Goal: Register for event/course

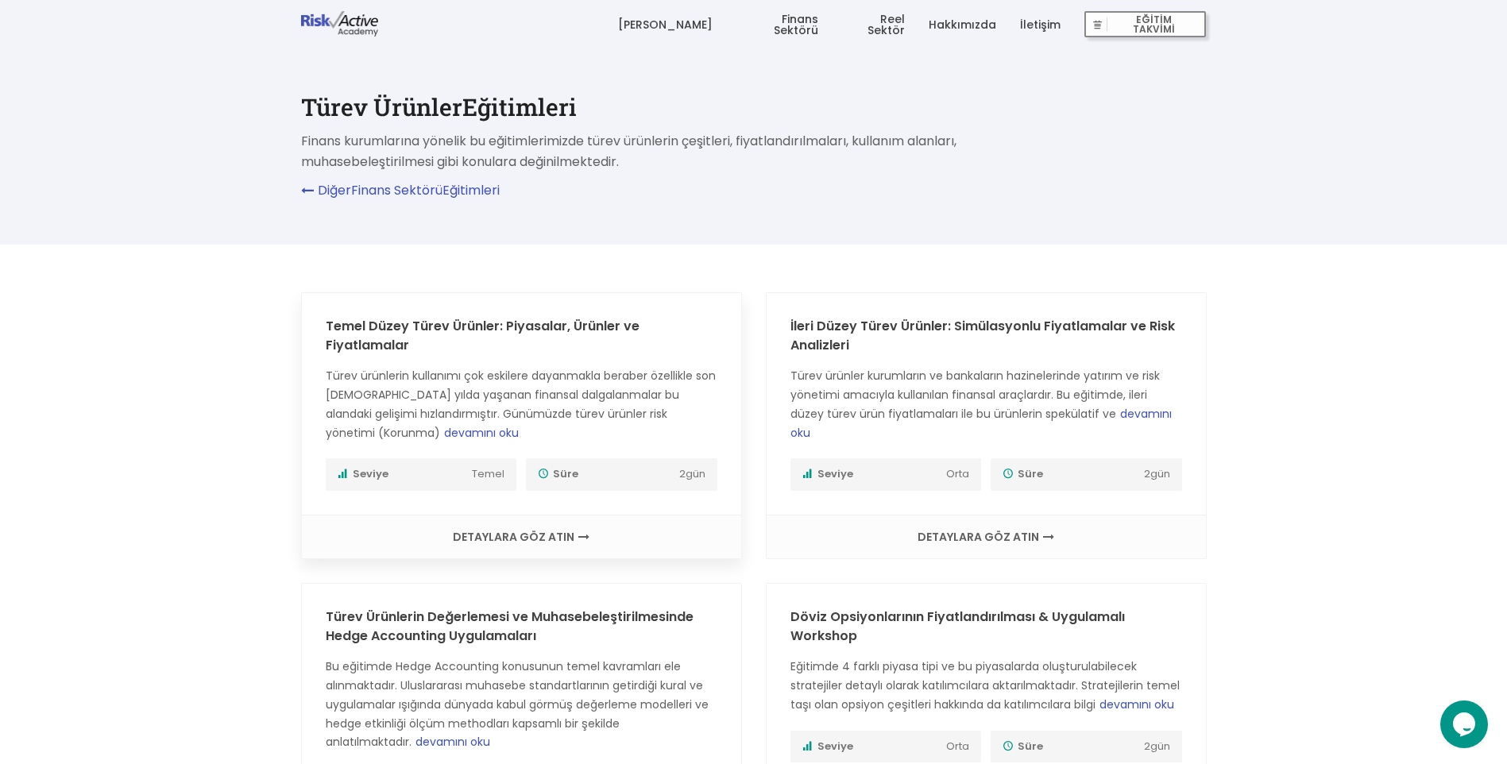
click at [444, 430] on span "devamını oku" at bounding box center [481, 433] width 75 height 16
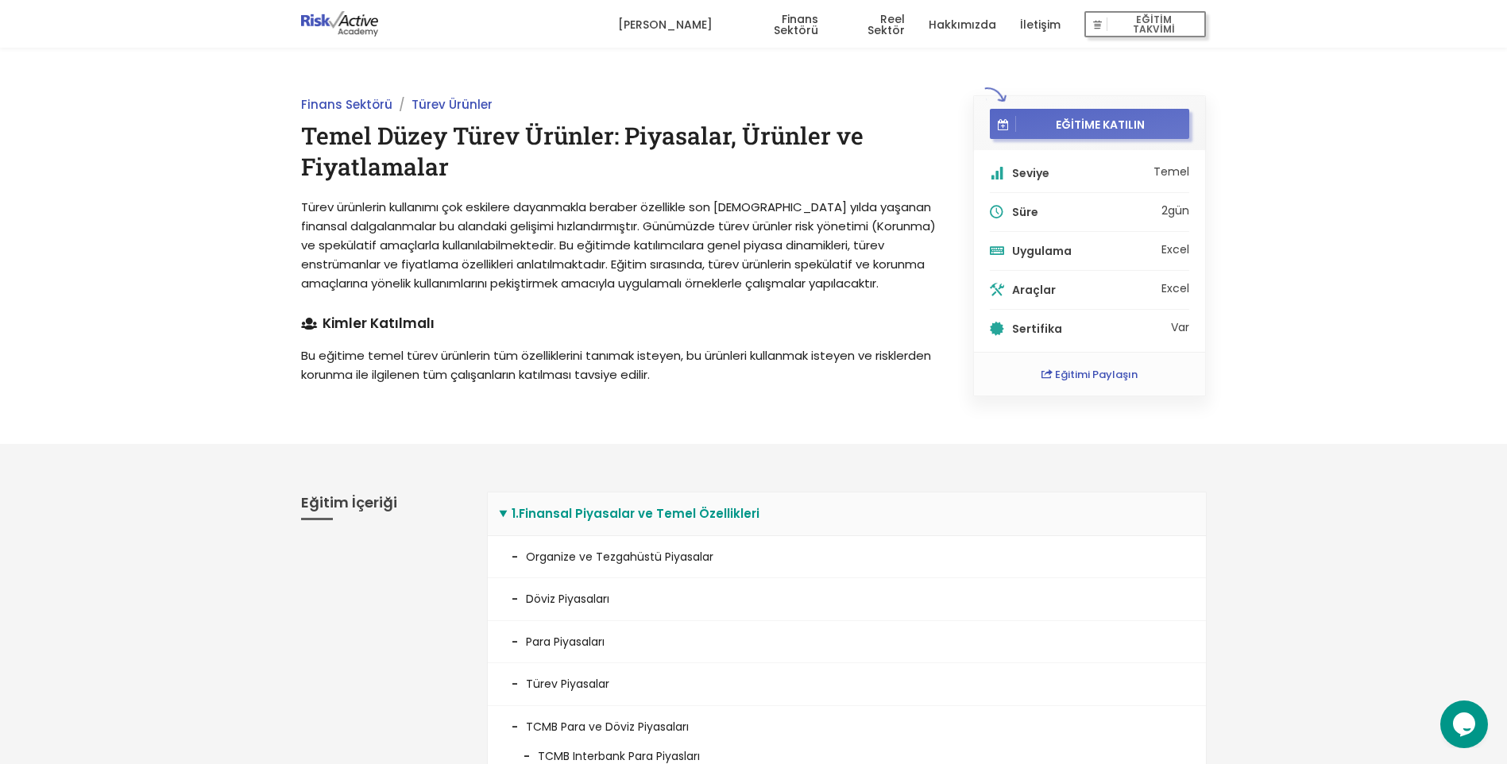
click at [1081, 128] on span "EĞİTİME KATILIN" at bounding box center [1100, 124] width 168 height 14
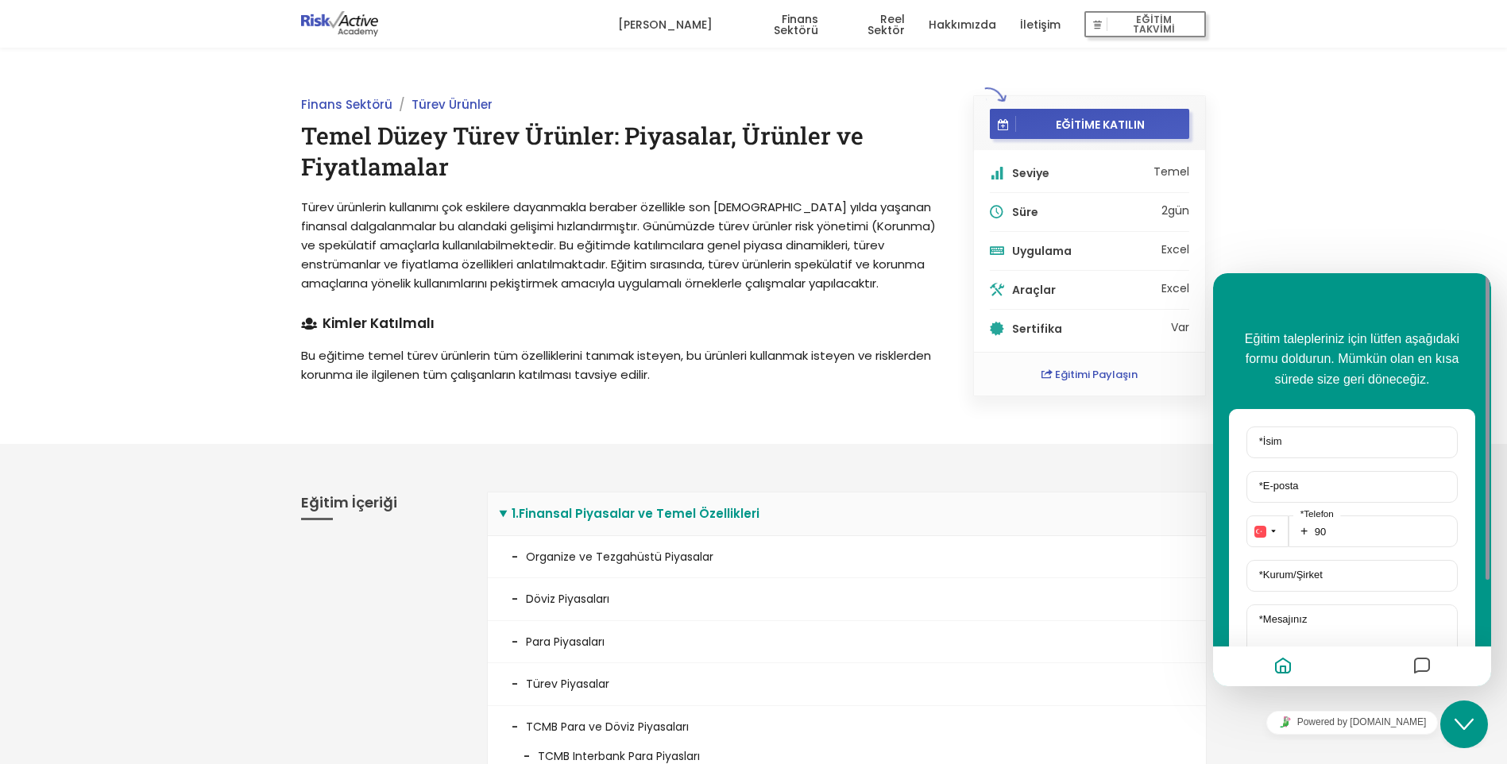
click at [1321, 228] on div "Finans Sektörü Türev Ürünler Temel Düzey Türev Ürünler: Piyasalar, Ürünler ve F…" at bounding box center [753, 246] width 1507 height 396
click at [1150, 27] on span "EĞİTİM TAKVİMİ" at bounding box center [1154, 25] width 92 height 22
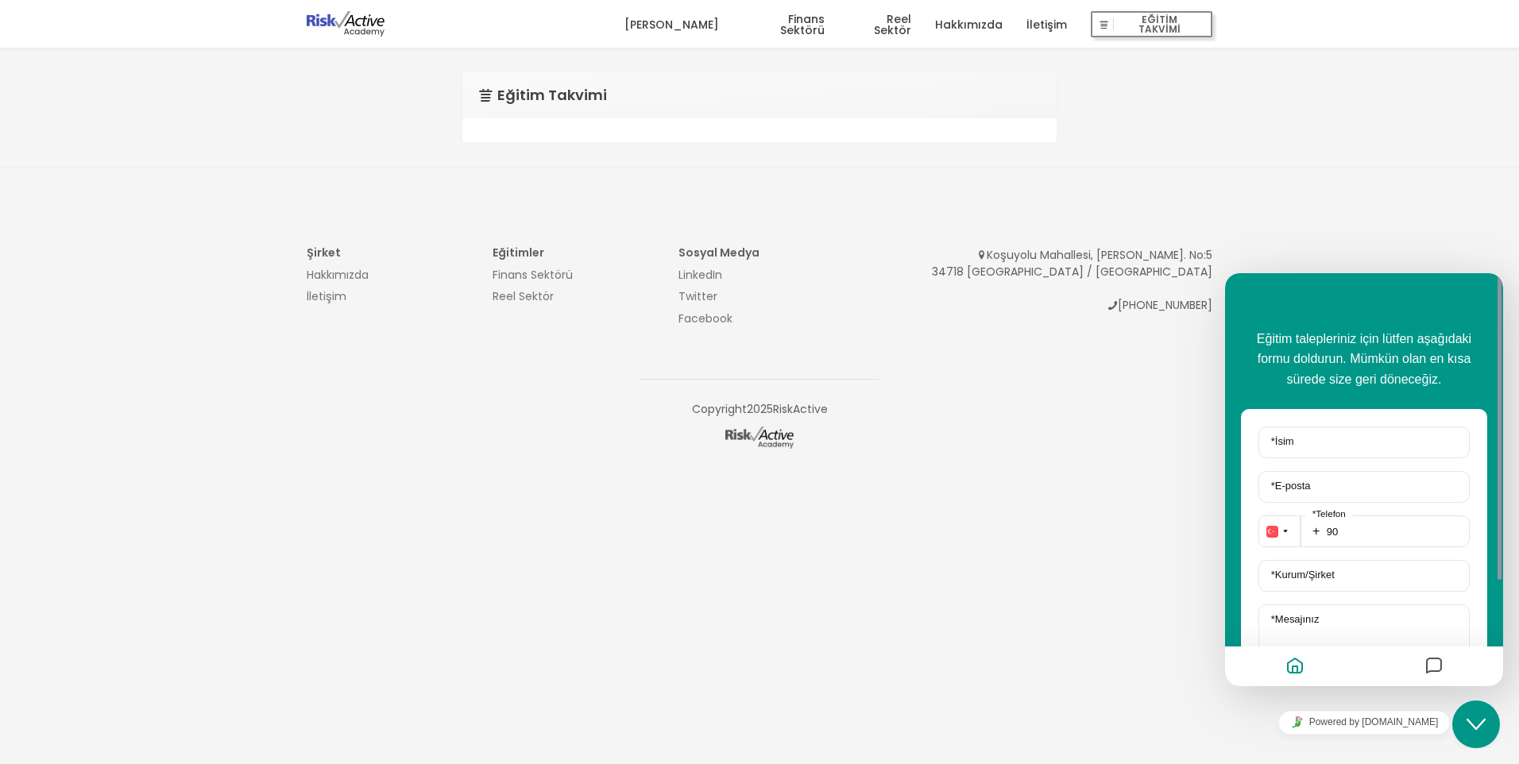
click at [657, 135] on div at bounding box center [759, 130] width 594 height 24
click at [523, 272] on link "Finans Sektörü" at bounding box center [533, 275] width 80 height 16
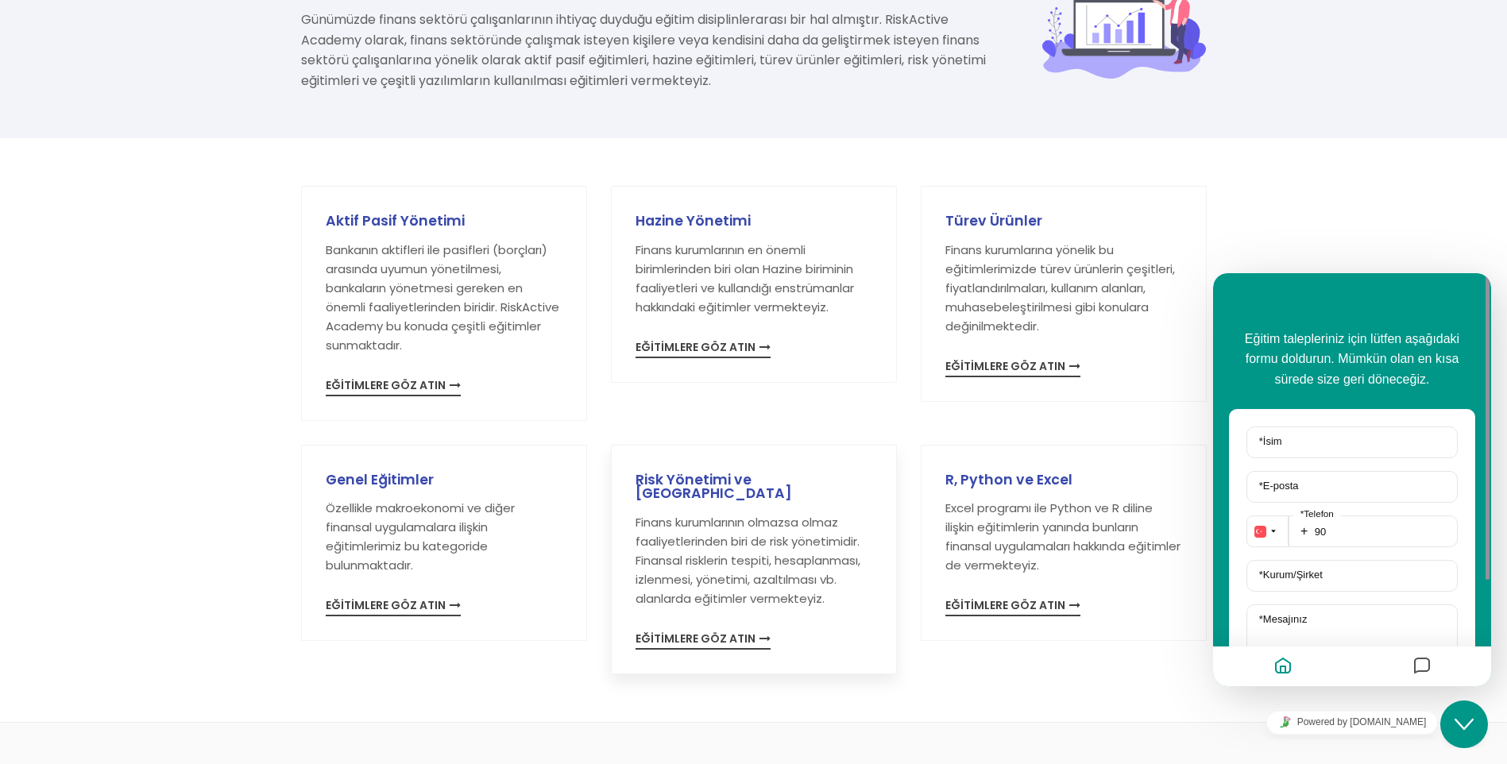
scroll to position [159, 0]
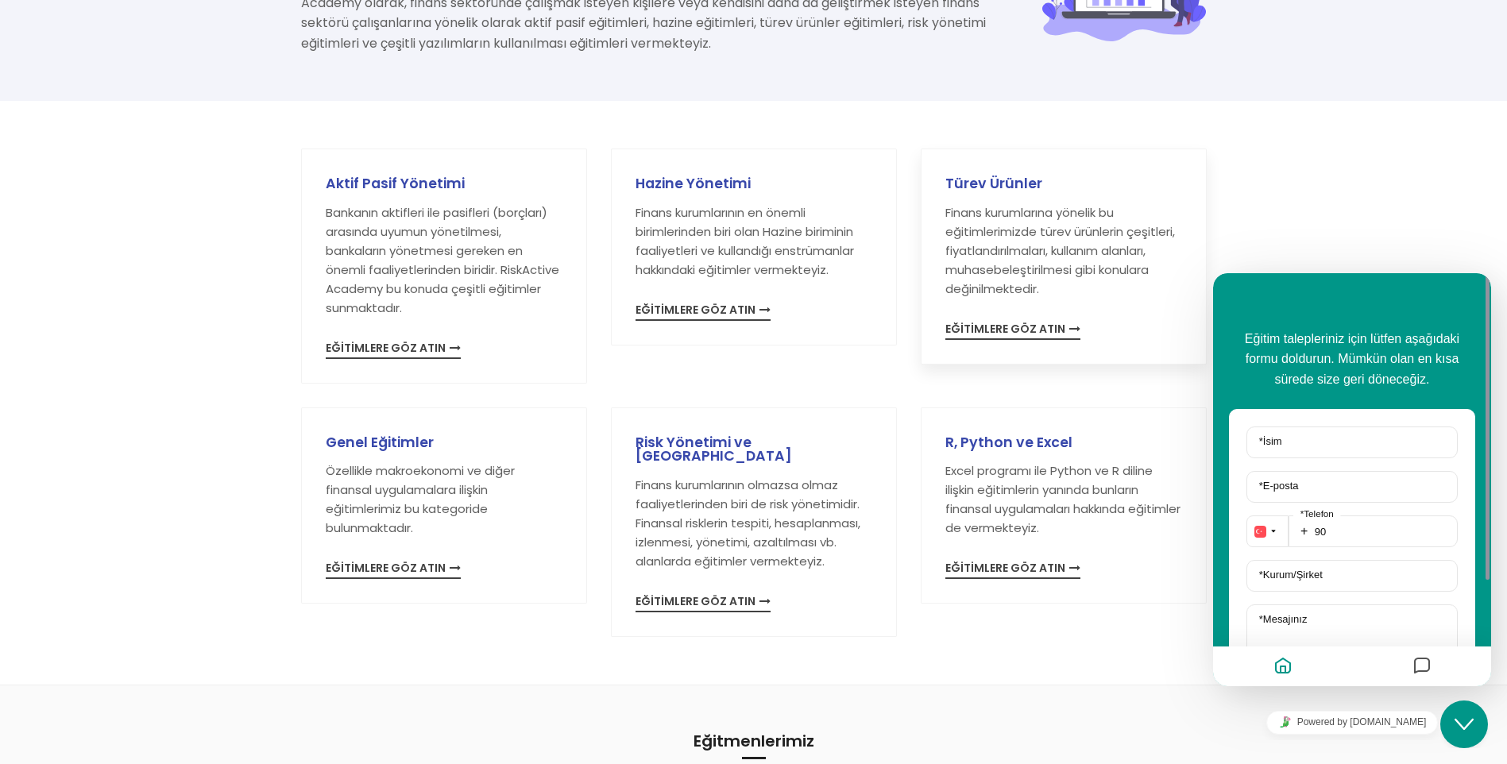
click at [1028, 331] on span "EĞİTİMLERE GÖZ ATIN" at bounding box center [1013, 331] width 135 height 17
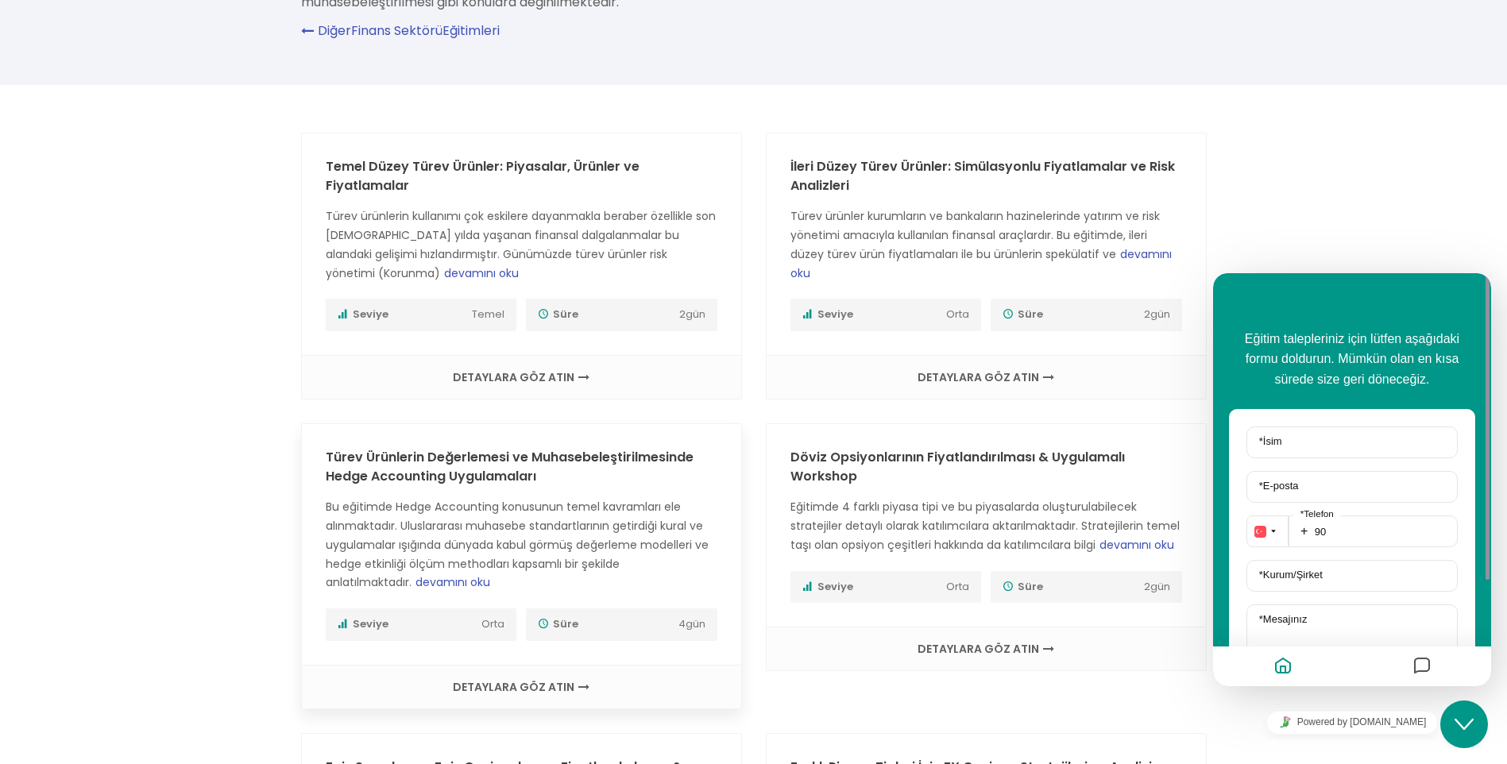
scroll to position [159, 0]
click at [544, 362] on div "DETAYLARA GÖZ ATIN" at bounding box center [521, 378] width 439 height 44
click at [535, 377] on span "DETAYLARA GÖZ ATIN" at bounding box center [522, 378] width 408 height 11
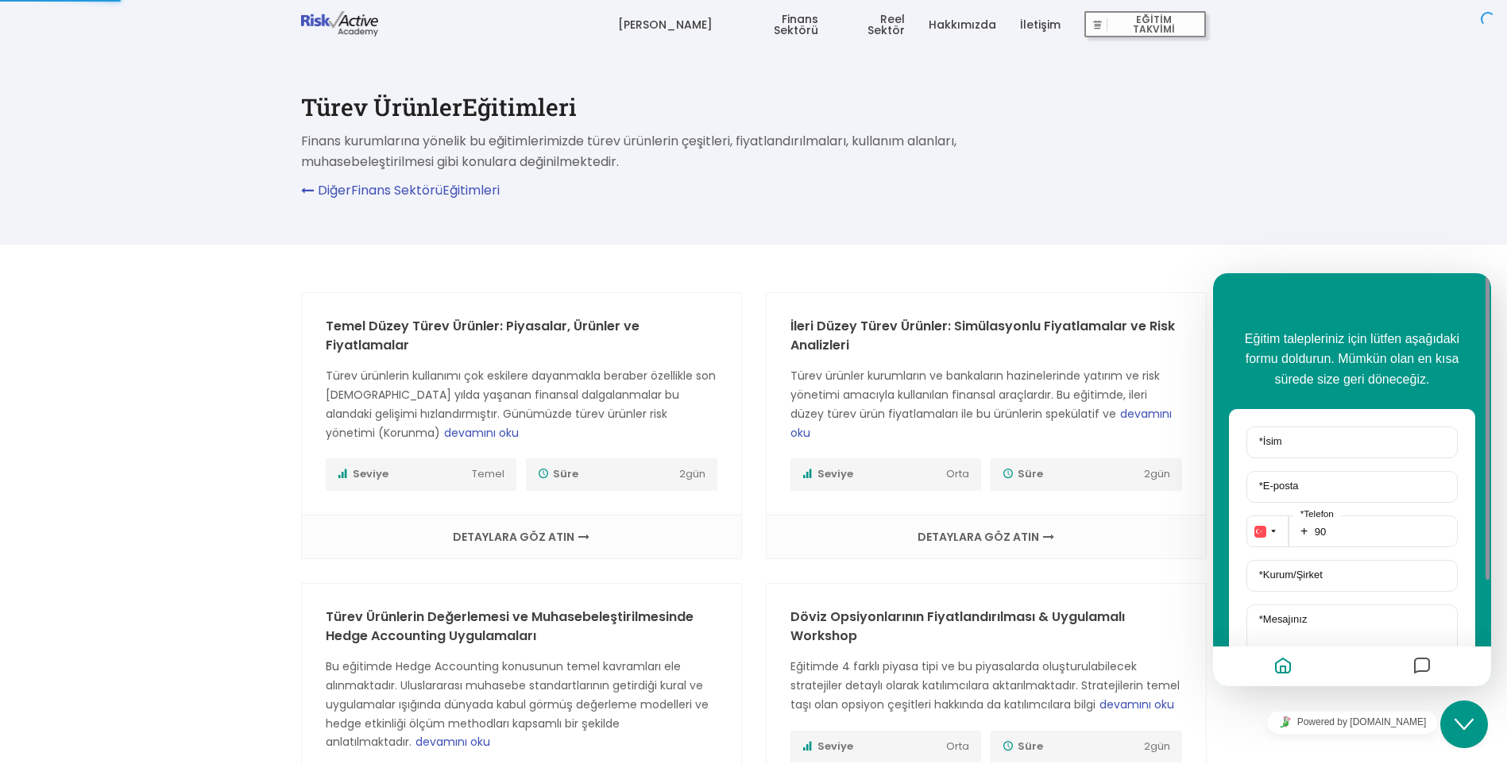
scroll to position [159, 0]
